Goal: Task Accomplishment & Management: Manage account settings

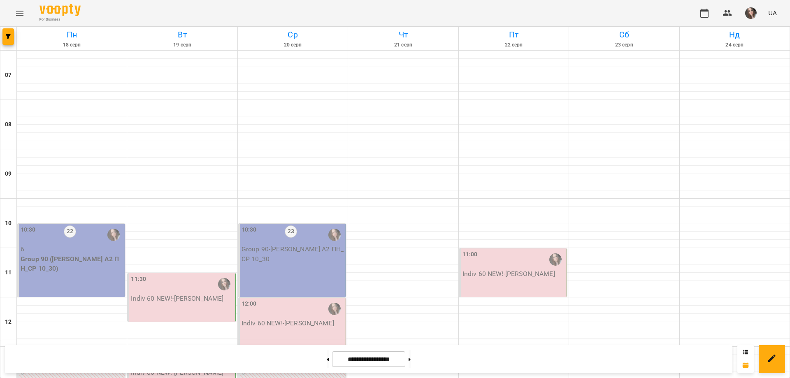
click at [86, 272] on p "Group 90 ([PERSON_NAME] А2 ПН_СР 10_30)" at bounding box center [72, 263] width 102 height 19
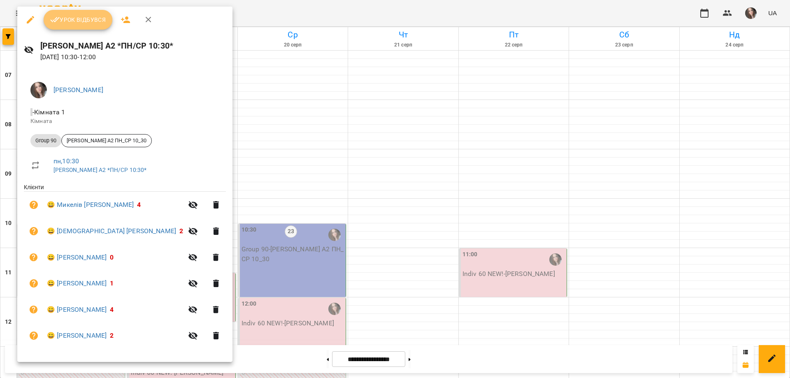
click at [93, 22] on span "Урок відбувся" at bounding box center [78, 20] width 56 height 10
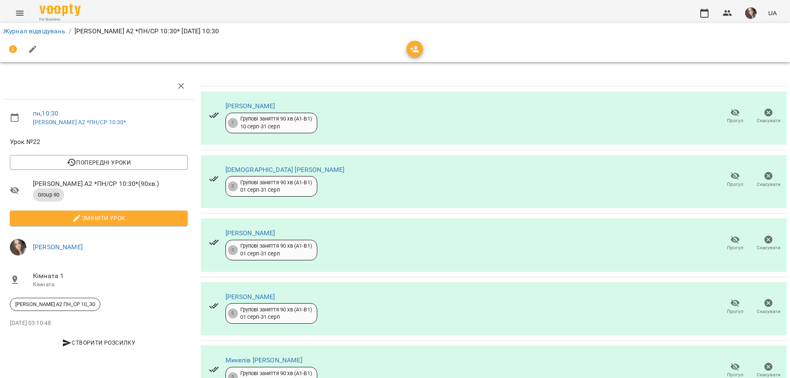
click at [731, 238] on icon "button" at bounding box center [735, 240] width 9 height 8
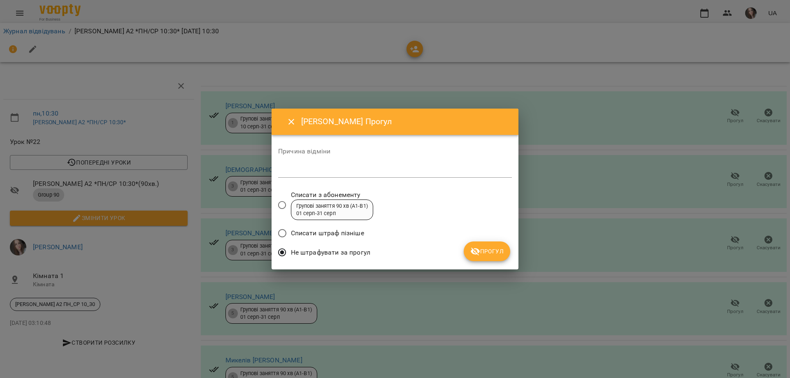
click at [500, 248] on span "Прогул" at bounding box center [486, 252] width 33 height 10
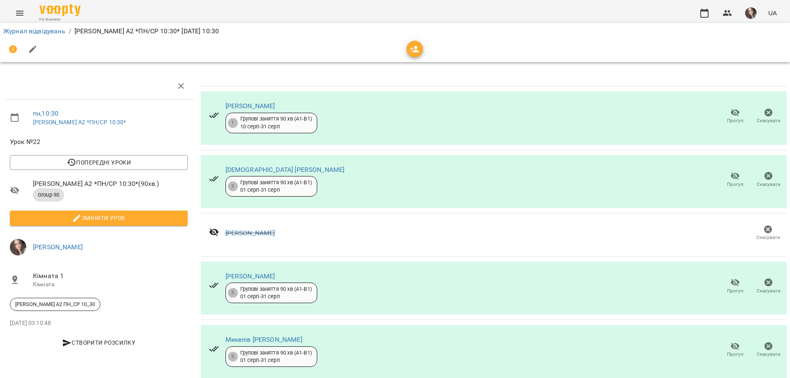
scroll to position [82, 0]
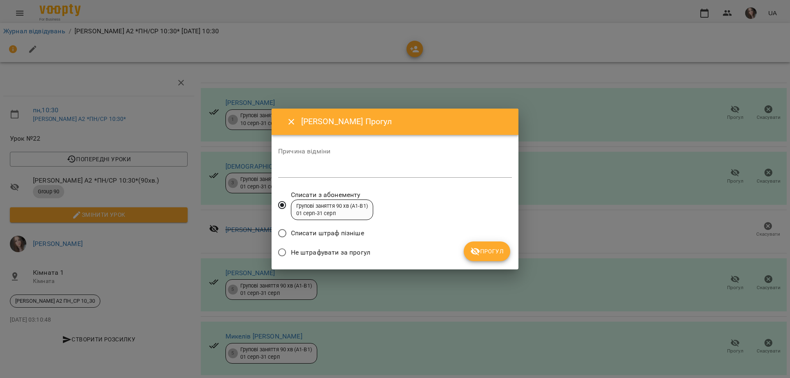
click at [306, 248] on span "Не штрафувати за прогул" at bounding box center [330, 253] width 79 height 10
click at [495, 254] on span "Прогул" at bounding box center [486, 252] width 33 height 10
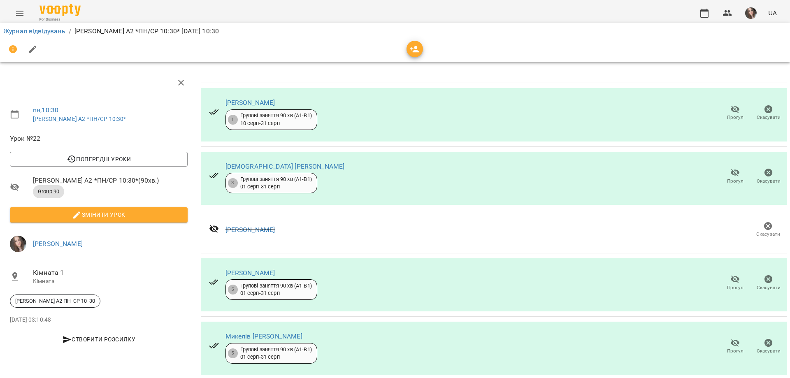
scroll to position [0, 0]
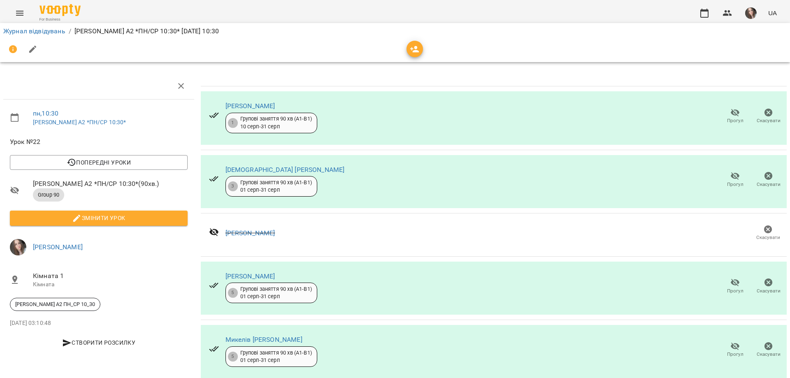
click at [128, 201] on p "Group 90" at bounding box center [110, 194] width 155 height 13
click at [133, 218] on span "Змінити урок" at bounding box center [98, 218] width 165 height 10
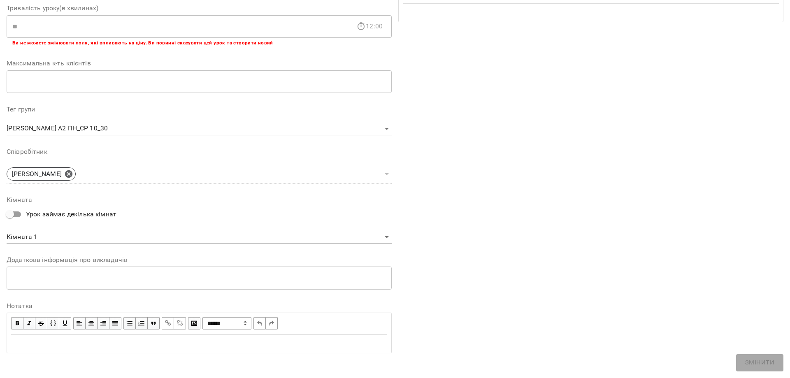
scroll to position [170, 0]
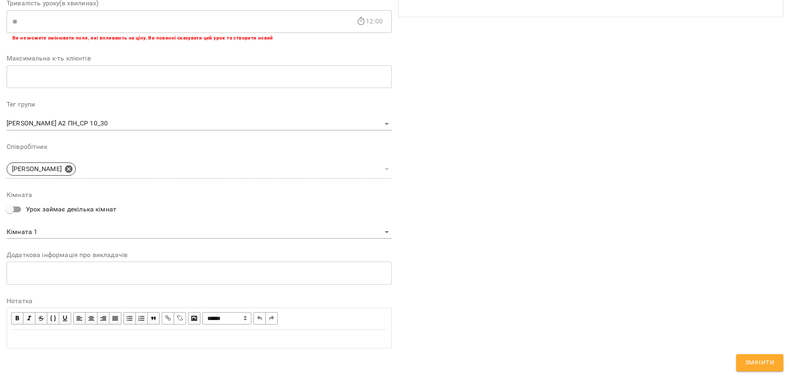
click at [81, 340] on div "Edit text" at bounding box center [199, 339] width 376 height 10
click at [159, 342] on div "Edit text" at bounding box center [199, 339] width 376 height 10
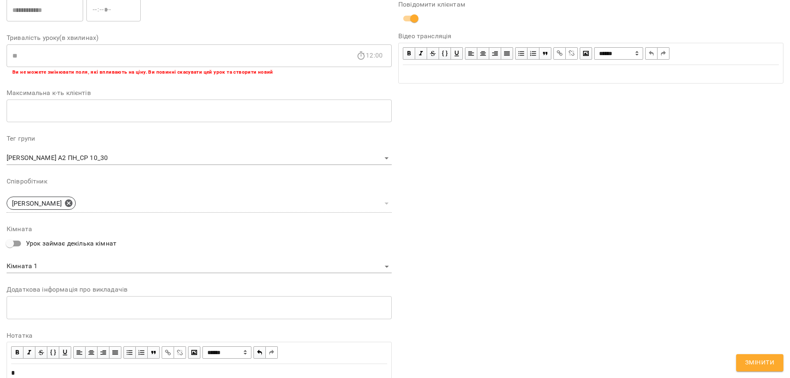
scroll to position [204, 0]
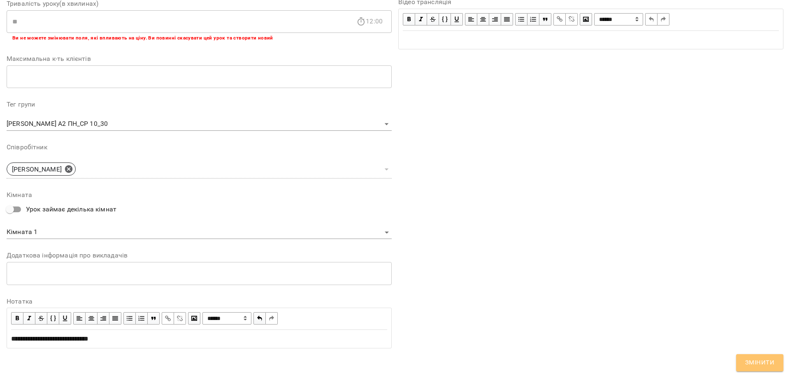
click at [760, 366] on span "Змінити" at bounding box center [759, 363] width 29 height 11
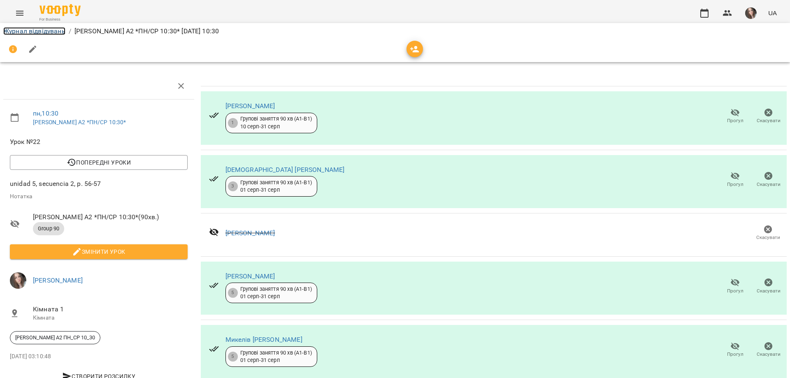
click at [18, 29] on link "Журнал відвідувань" at bounding box center [34, 31] width 62 height 8
